Goal: Communication & Community: Participate in discussion

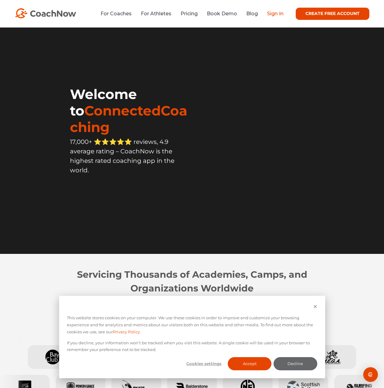
click at [278, 14] on link "Sign In" at bounding box center [275, 14] width 16 height 6
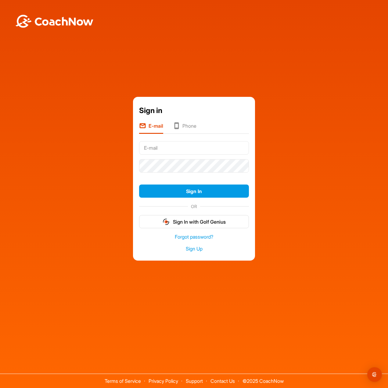
click at [213, 150] on input "text" at bounding box center [194, 147] width 110 height 13
click at [0, 387] on com-1password-button at bounding box center [0, 388] width 0 height 0
type input "vpagpaguitan@gmail.com"
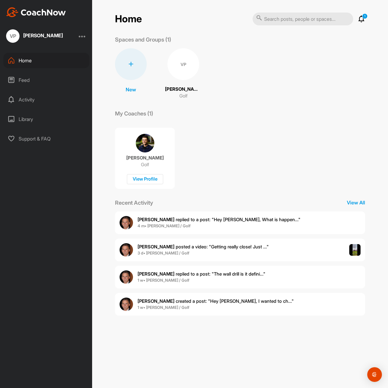
click at [234, 217] on span "[PERSON_NAME] replied to a post : "Hey [PERSON_NAME], What is happen..."" at bounding box center [219, 219] width 163 height 6
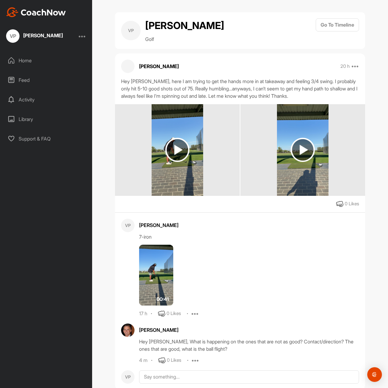
scroll to position [31, 0]
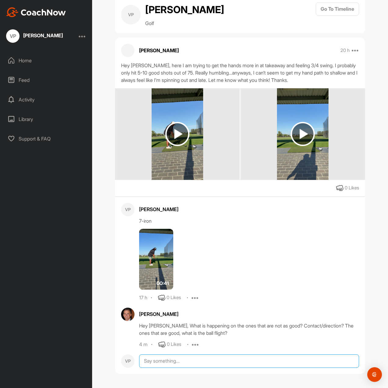
click at [162, 359] on textarea at bounding box center [249, 360] width 220 height 13
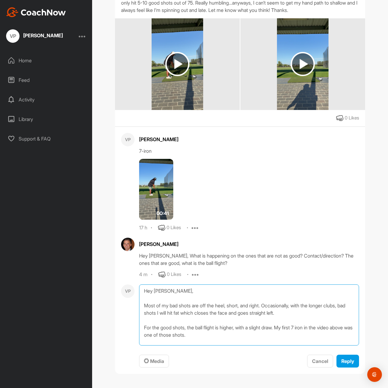
scroll to position [8, 0]
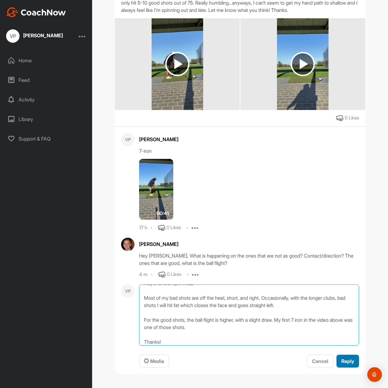
type textarea "Hey [PERSON_NAME], Most of my bad shots are off the heel, short, and right. Occ…"
click at [347, 361] on span "Reply" at bounding box center [348, 361] width 13 height 6
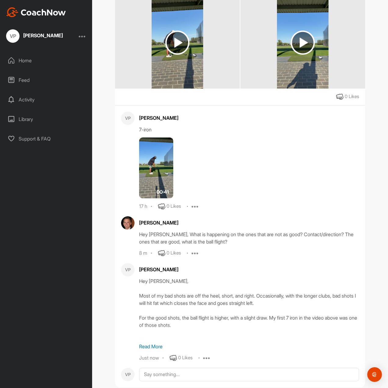
scroll to position [0, 0]
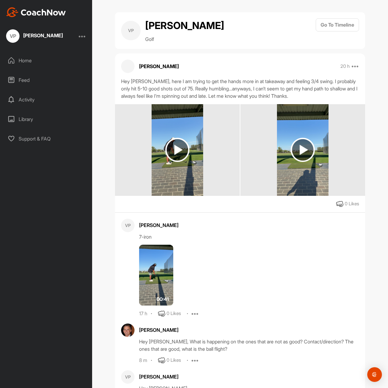
click at [188, 185] on img at bounding box center [178, 150] width 52 height 92
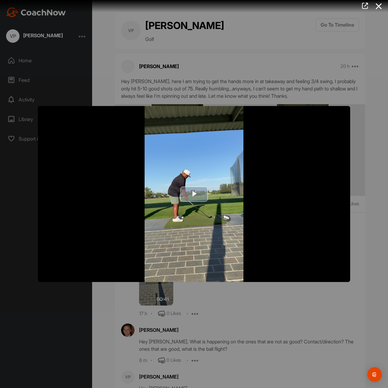
click at [194, 194] on span "Video Player" at bounding box center [194, 194] width 0 height 0
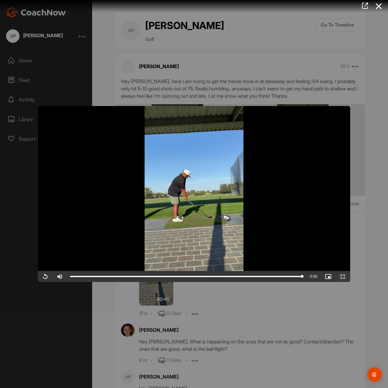
click at [346, 276] on span "Video Player" at bounding box center [343, 276] width 15 height 0
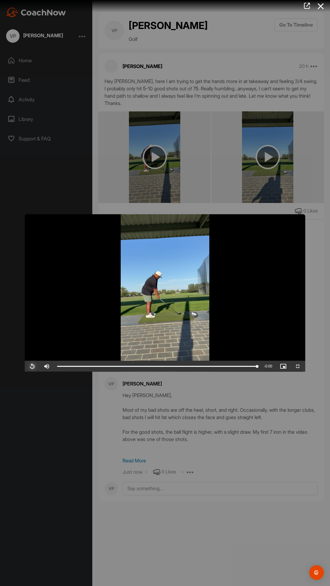
click at [25, 366] on span "Video Player" at bounding box center [32, 366] width 15 height 0
click at [305, 366] on span "Video Player" at bounding box center [297, 366] width 15 height 0
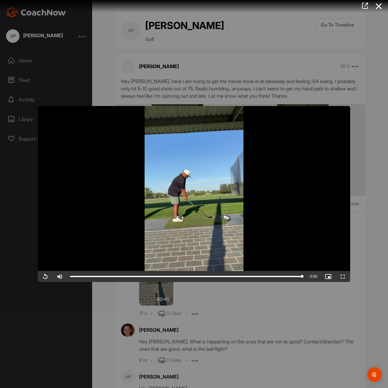
click at [320, 309] on div at bounding box center [194, 194] width 388 height 388
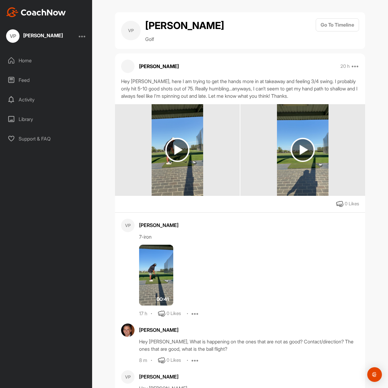
click at [292, 185] on img at bounding box center [303, 150] width 52 height 92
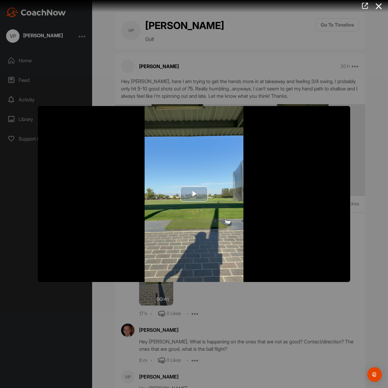
click at [219, 198] on img "Video Player" at bounding box center [194, 194] width 313 height 176
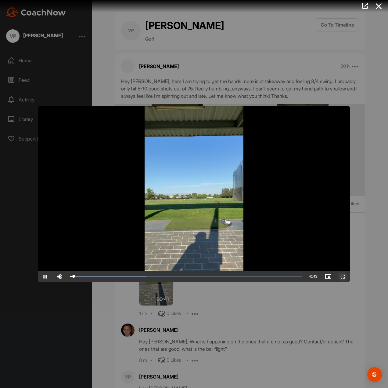
click at [344, 276] on span "Video Player" at bounding box center [343, 276] width 15 height 0
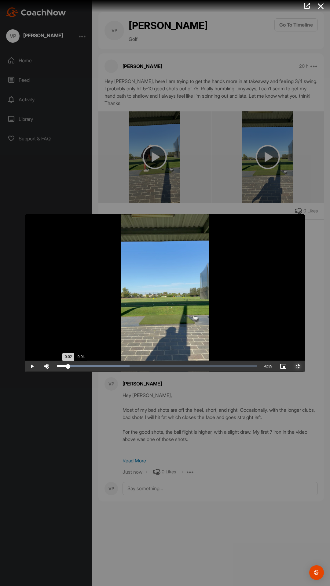
click at [68, 367] on div "Progress Bar" at bounding box center [93, 366] width 72 height 2
click at [81, 372] on div "Loaded : 36.19% 0:06 0:04" at bounding box center [157, 366] width 206 height 11
click at [99, 372] on div "Loaded : 36.19% 0:10 0:09" at bounding box center [157, 366] width 206 height 11
click at [290, 361] on button "Exit Fullscreen" at bounding box center [297, 366] width 15 height 11
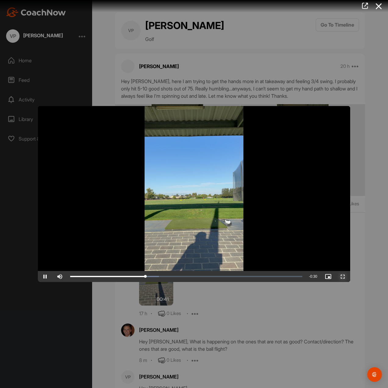
click at [345, 276] on span "Video Player" at bounding box center [343, 276] width 15 height 0
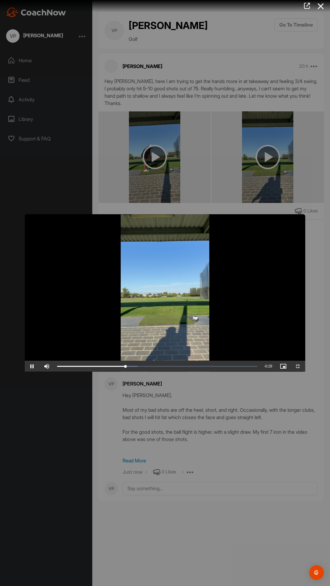
click at [177, 372] on video "Video Player" at bounding box center [165, 293] width 280 height 158
click at [172, 372] on video "Video Player" at bounding box center [165, 293] width 280 height 158
click at [170, 372] on video "Video Player" at bounding box center [165, 293] width 280 height 158
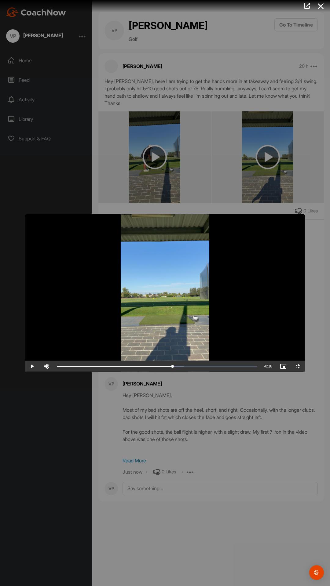
click at [161, 372] on video "Video Player" at bounding box center [165, 293] width 280 height 158
click at [160, 372] on video "Video Player" at bounding box center [165, 293] width 280 height 158
click at [159, 372] on video "Video Player" at bounding box center [165, 293] width 280 height 158
click at [158, 372] on video "Video Player" at bounding box center [165, 293] width 280 height 158
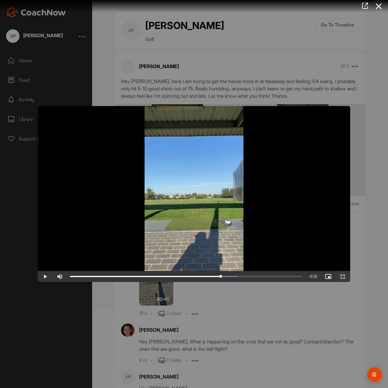
drag, startPoint x: 341, startPoint y: 276, endPoint x: 293, endPoint y: 437, distance: 167.8
click at [341, 276] on span "Video Player" at bounding box center [343, 276] width 15 height 0
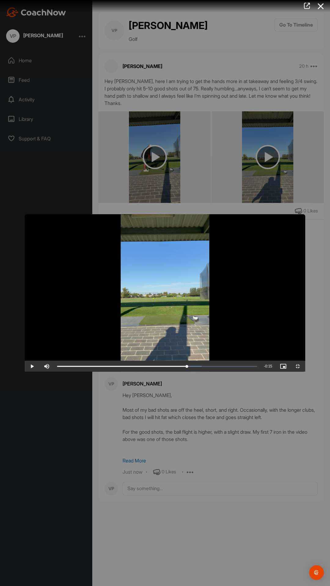
click at [169, 372] on video "Video Player" at bounding box center [165, 293] width 280 height 158
click at [168, 372] on video "Video Player" at bounding box center [165, 293] width 280 height 158
click at [200, 372] on div "Loaded : 75.81% 0:29 0:30" at bounding box center [157, 366] width 206 height 11
click at [193, 367] on div "0:29" at bounding box center [125, 366] width 137 height 2
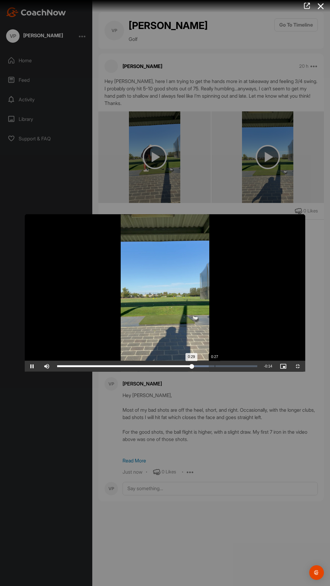
click at [188, 367] on div "Loaded : 75.81% 0:27 0:29" at bounding box center [157, 366] width 200 height 2
drag, startPoint x: 188, startPoint y: 580, endPoint x: 177, endPoint y: 567, distance: 17.1
click at [177, 372] on div "Video Player is loading. Play Video Play Skip Backward Skip Forward Mute 100% C…" at bounding box center [165, 293] width 280 height 158
click at [305, 366] on span "Video Player" at bounding box center [297, 366] width 15 height 0
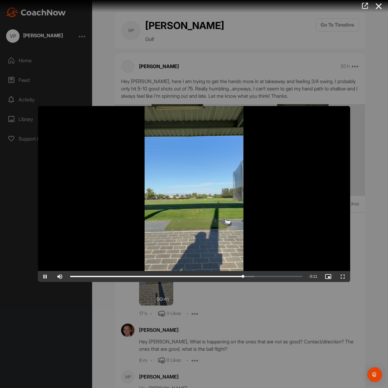
click at [272, 319] on div at bounding box center [194, 194] width 388 height 388
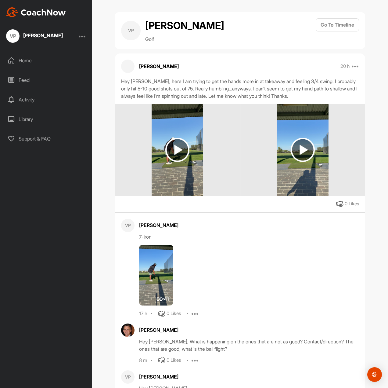
click at [164, 286] on img at bounding box center [156, 275] width 34 height 61
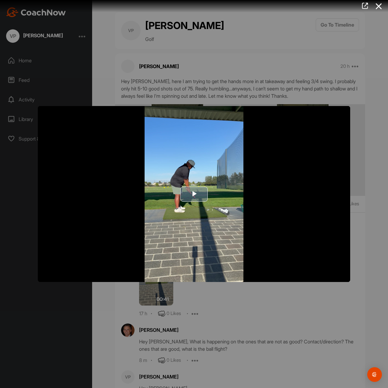
click at [204, 207] on img "Video Player" at bounding box center [194, 194] width 313 height 176
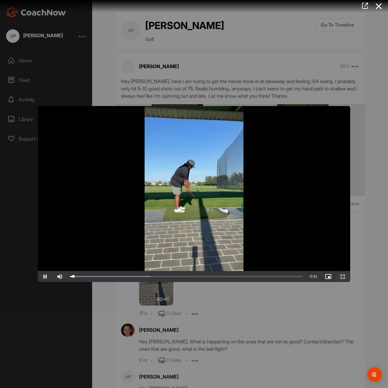
click at [343, 276] on span "Video Player" at bounding box center [343, 276] width 15 height 0
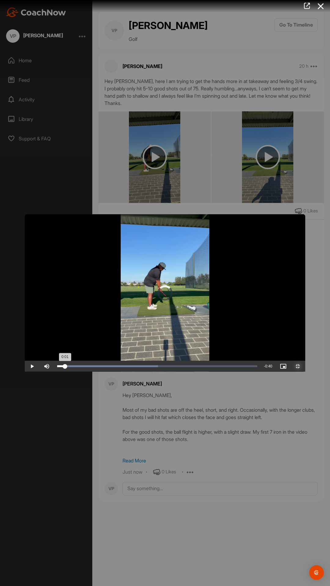
drag, startPoint x: 42, startPoint y: 579, endPoint x: 37, endPoint y: 578, distance: 5.0
click at [54, 372] on div "Loaded : 50.34% 0:01 0:01" at bounding box center [157, 366] width 206 height 11
click at [112, 372] on div "Loaded : 50.34% 0:12 0:05" at bounding box center [157, 366] width 206 height 11
click at [141, 372] on div "Loaded : 50.34% 0:15 0:13" at bounding box center [157, 366] width 206 height 11
click at [173, 372] on div "Loaded : 64.88% 0:23 0:23" at bounding box center [157, 366] width 206 height 11
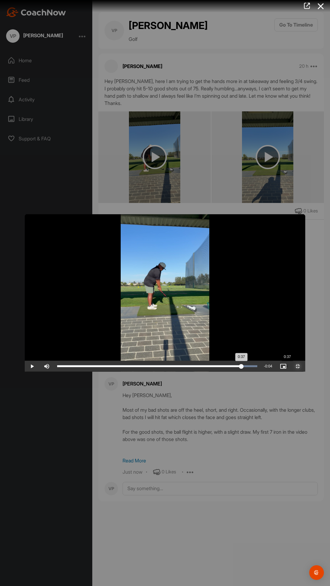
drag, startPoint x: 267, startPoint y: 586, endPoint x: 262, endPoint y: 584, distance: 5.8
click at [260, 372] on div "Loaded : 100.00% 0:37 0:37" at bounding box center [157, 366] width 206 height 11
click at [305, 366] on span "Video Player" at bounding box center [297, 366] width 15 height 0
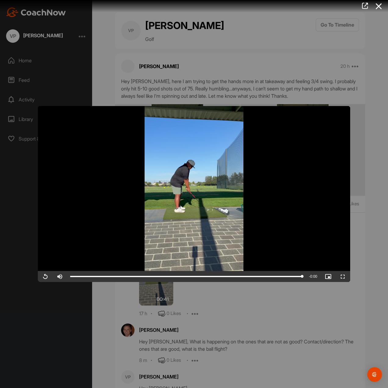
click at [279, 313] on div at bounding box center [194, 194] width 388 height 388
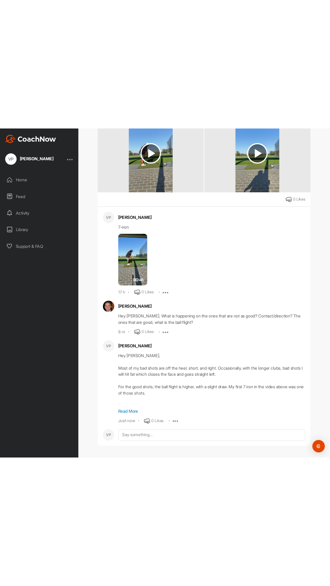
scroll to position [135, 0]
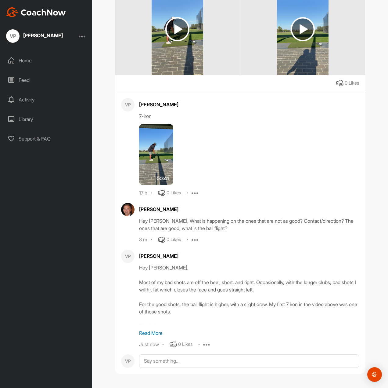
click at [167, 146] on img at bounding box center [156, 154] width 34 height 61
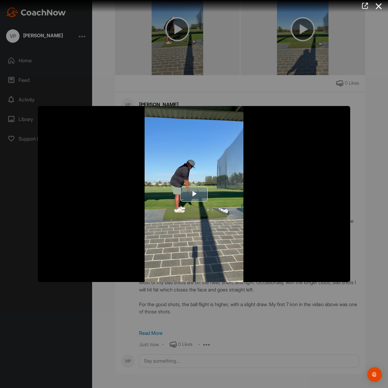
click at [194, 194] on span "Video Player" at bounding box center [194, 194] width 0 height 0
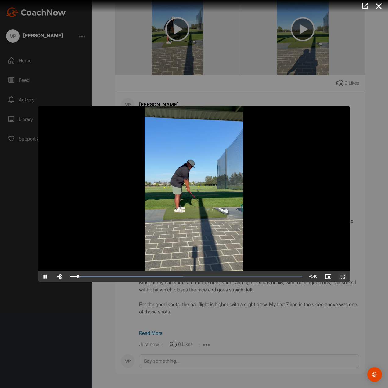
click at [339, 276] on span "Video Player" at bounding box center [343, 276] width 15 height 0
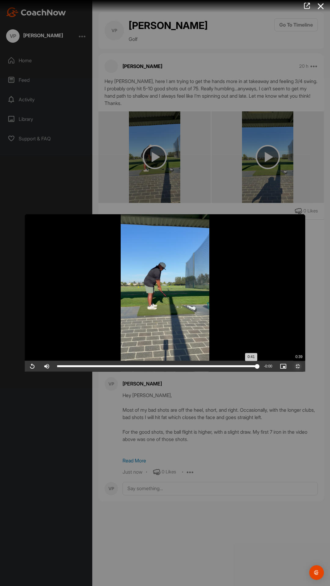
click at [257, 367] on div "Loaded : 100.00% 0:39 0:41" at bounding box center [157, 366] width 200 height 2
click at [259, 372] on video "Video Player" at bounding box center [165, 293] width 280 height 158
click at [254, 367] on div "0:40" at bounding box center [155, 366] width 197 height 2
click at [255, 367] on div "Loaded : 100.00% 0:36 0:39" at bounding box center [157, 366] width 200 height 2
click at [242, 367] on div "Loaded : 100.00% 0:34 0:40" at bounding box center [157, 366] width 200 height 2
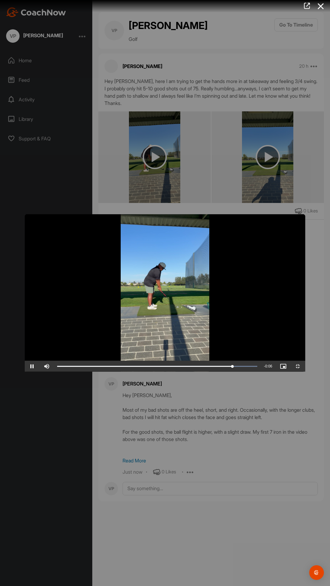
click at [227, 372] on video "Video Player" at bounding box center [165, 293] width 280 height 158
click at [225, 372] on div "Loaded : 100.00% 0:31 0:39" at bounding box center [157, 366] width 206 height 11
click at [230, 367] on div "0:39" at bounding box center [153, 366] width 193 height 2
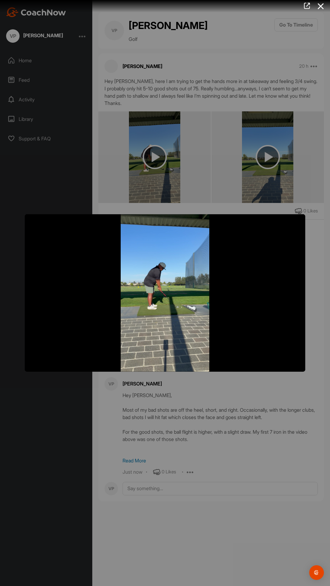
click at [163, 372] on video "Video Player" at bounding box center [165, 293] width 280 height 158
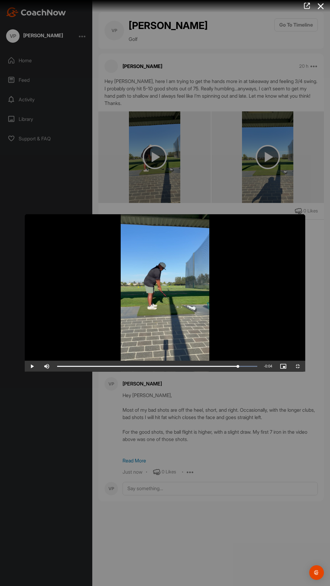
click at [165, 372] on video "Video Player" at bounding box center [165, 293] width 280 height 158
click at [164, 372] on video "Video Player" at bounding box center [165, 293] width 280 height 158
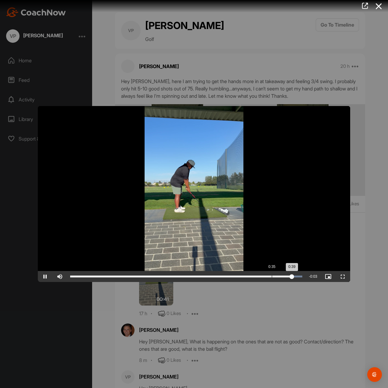
click at [272, 277] on div "Loaded : 100.00% 0:35 0:39" at bounding box center [186, 276] width 232 height 2
click at [345, 276] on span "Video Player" at bounding box center [343, 276] width 15 height 0
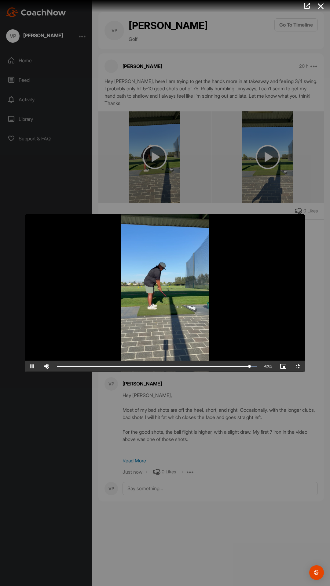
click at [212, 356] on video "Video Player" at bounding box center [165, 293] width 280 height 158
click at [305, 366] on span "Video Player" at bounding box center [297, 366] width 15 height 0
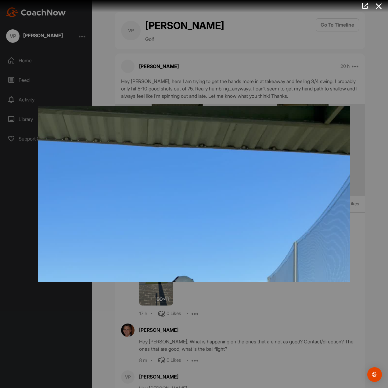
click at [266, 67] on div at bounding box center [194, 194] width 388 height 388
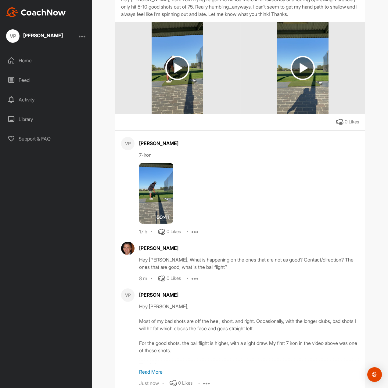
scroll to position [92, 0]
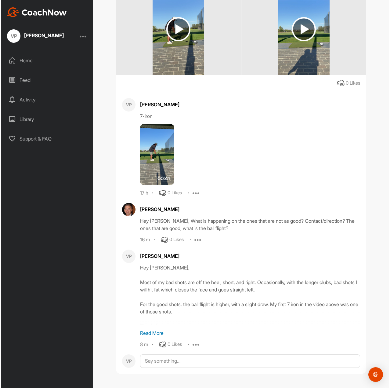
scroll to position [135, 0]
